Goal: Check status

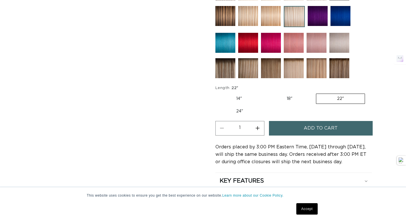
scroll to position [309, 0]
